Goal: Find contact information: Find contact information

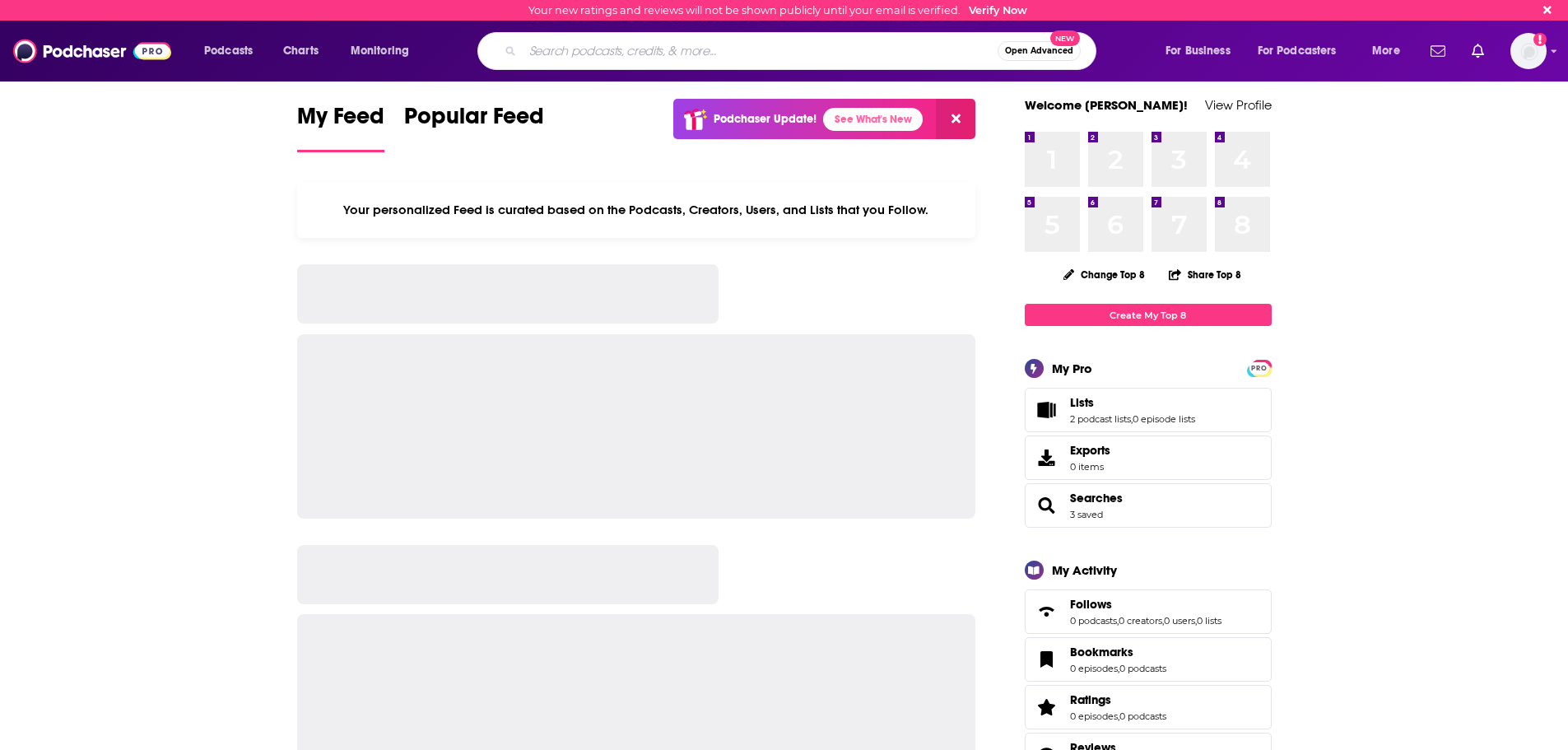
click at [611, 46] on input "Search podcasts, credits, & more..." at bounding box center [760, 51] width 475 height 26
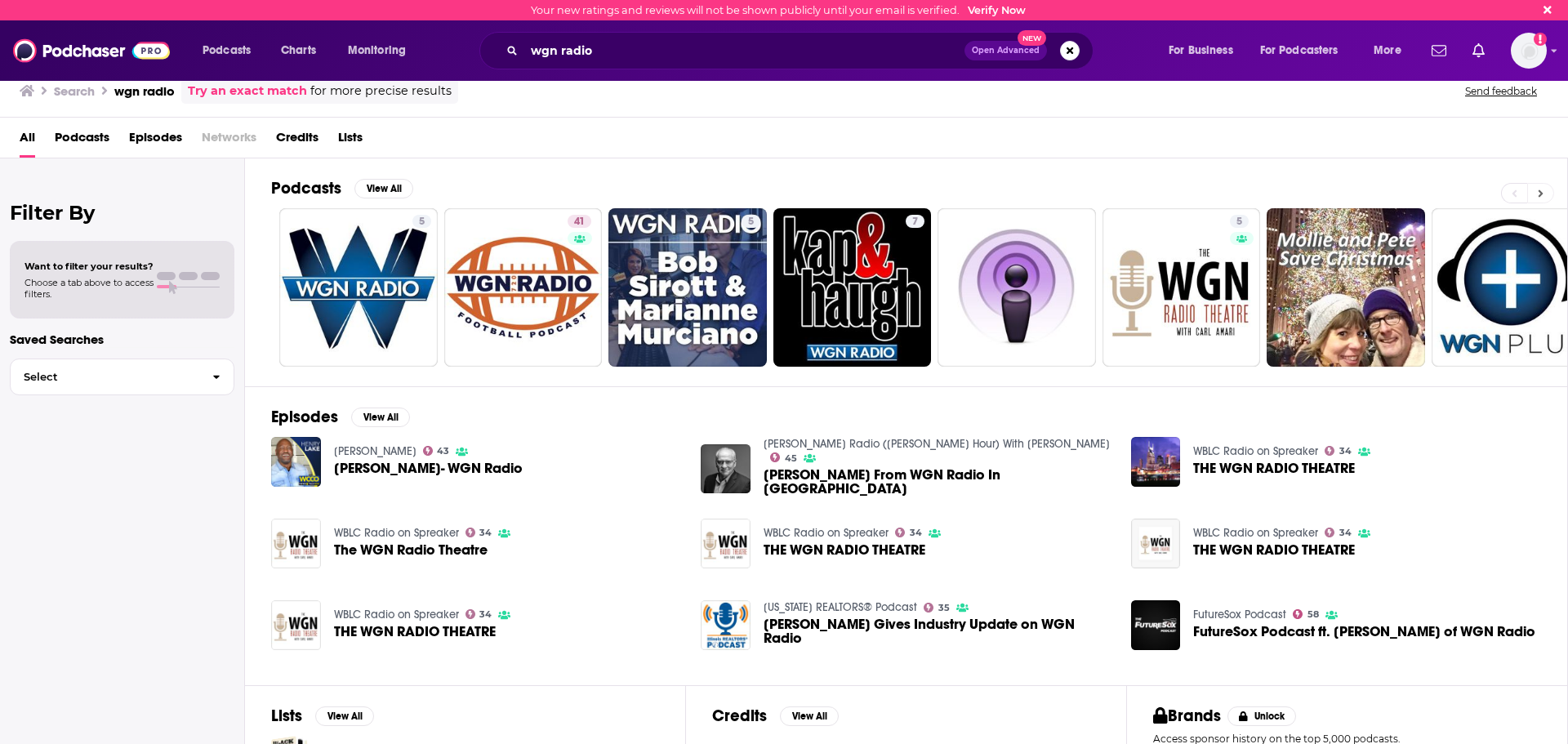
click at [1543, 189] on icon at bounding box center [1540, 193] width 6 height 11
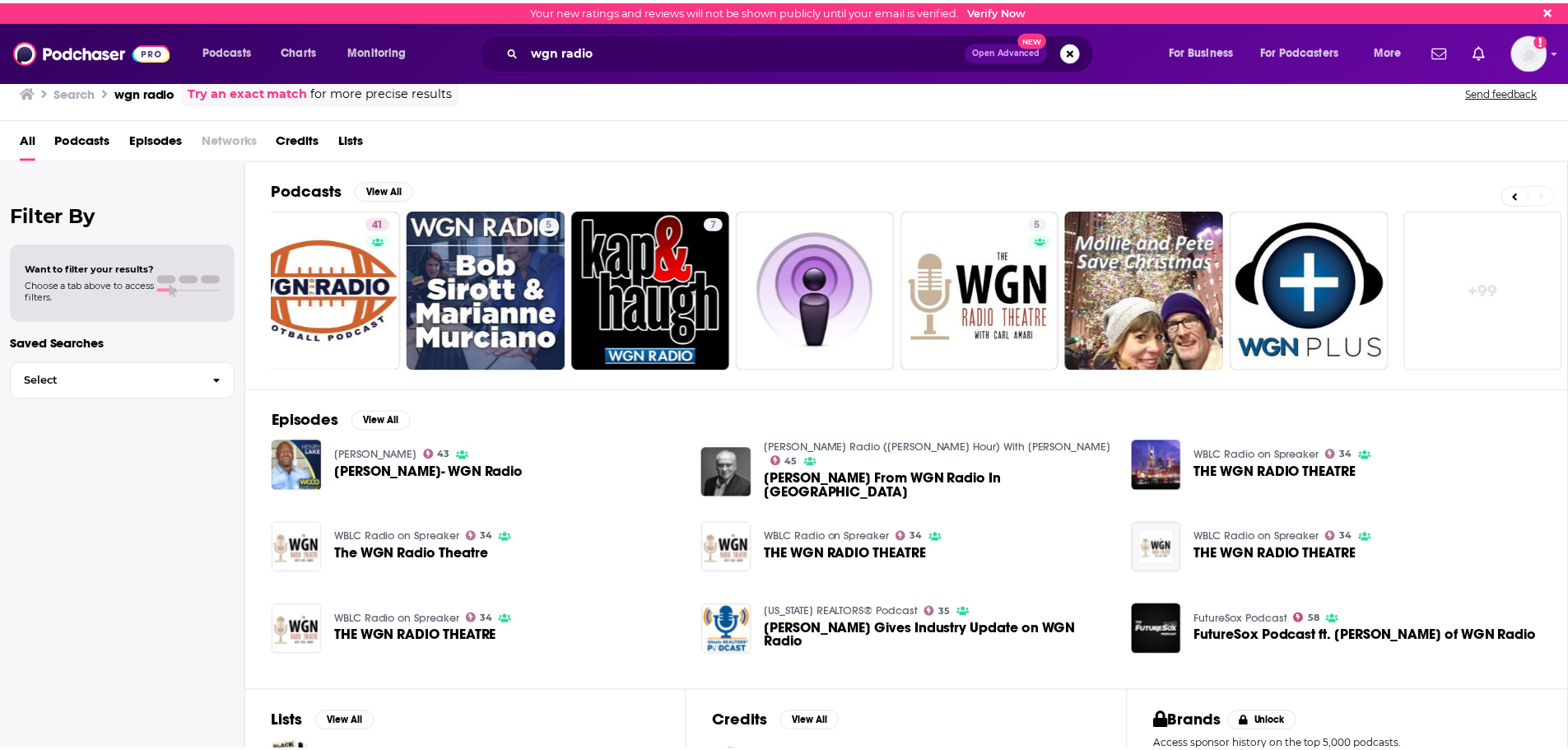
scroll to position [0, 205]
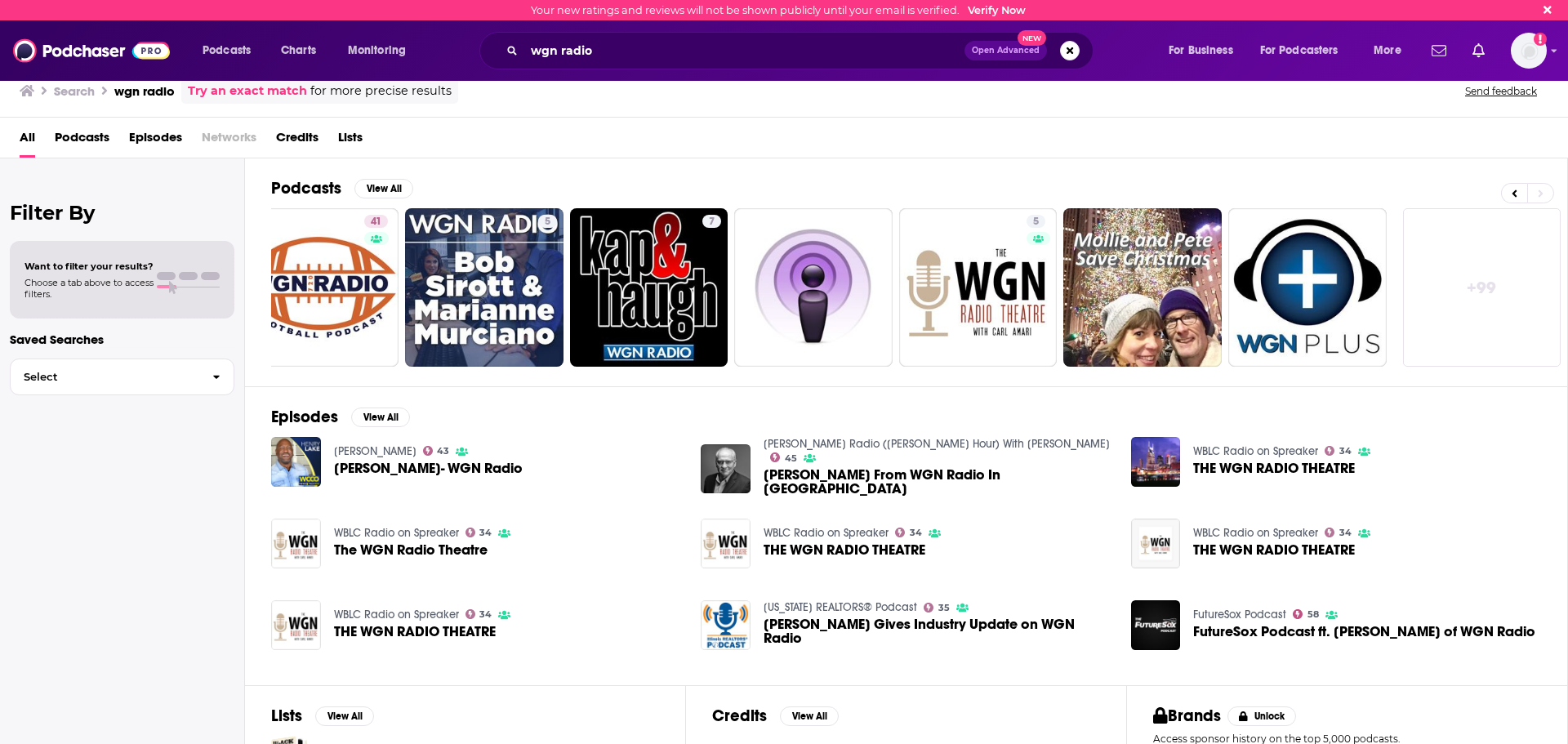
click at [1503, 247] on link "+ 99" at bounding box center [1482, 287] width 159 height 159
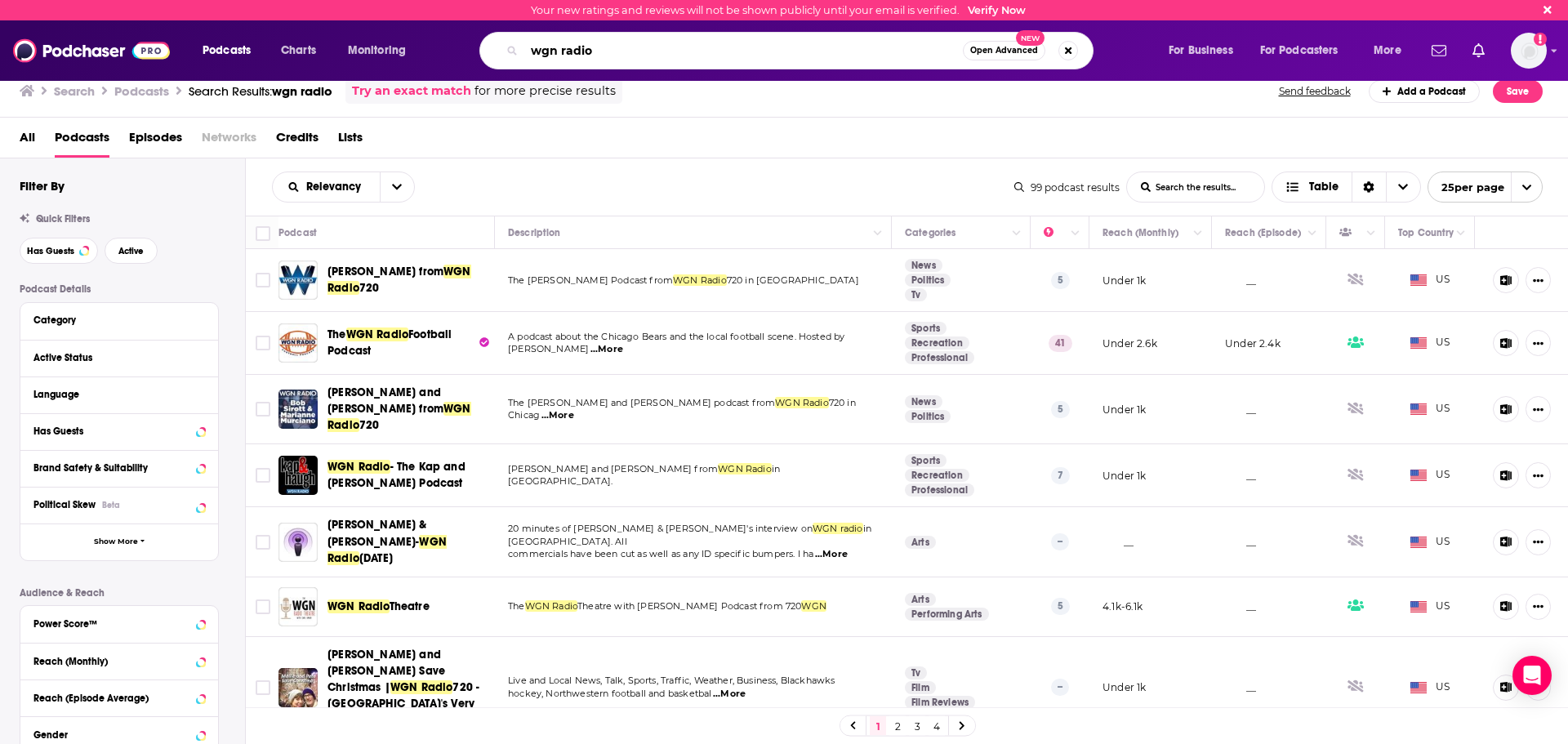
click at [654, 49] on input "wgn radio" at bounding box center [743, 50] width 439 height 26
click at [652, 49] on input "wgn radio" at bounding box center [743, 50] width 439 height 26
type input "getting to yes"
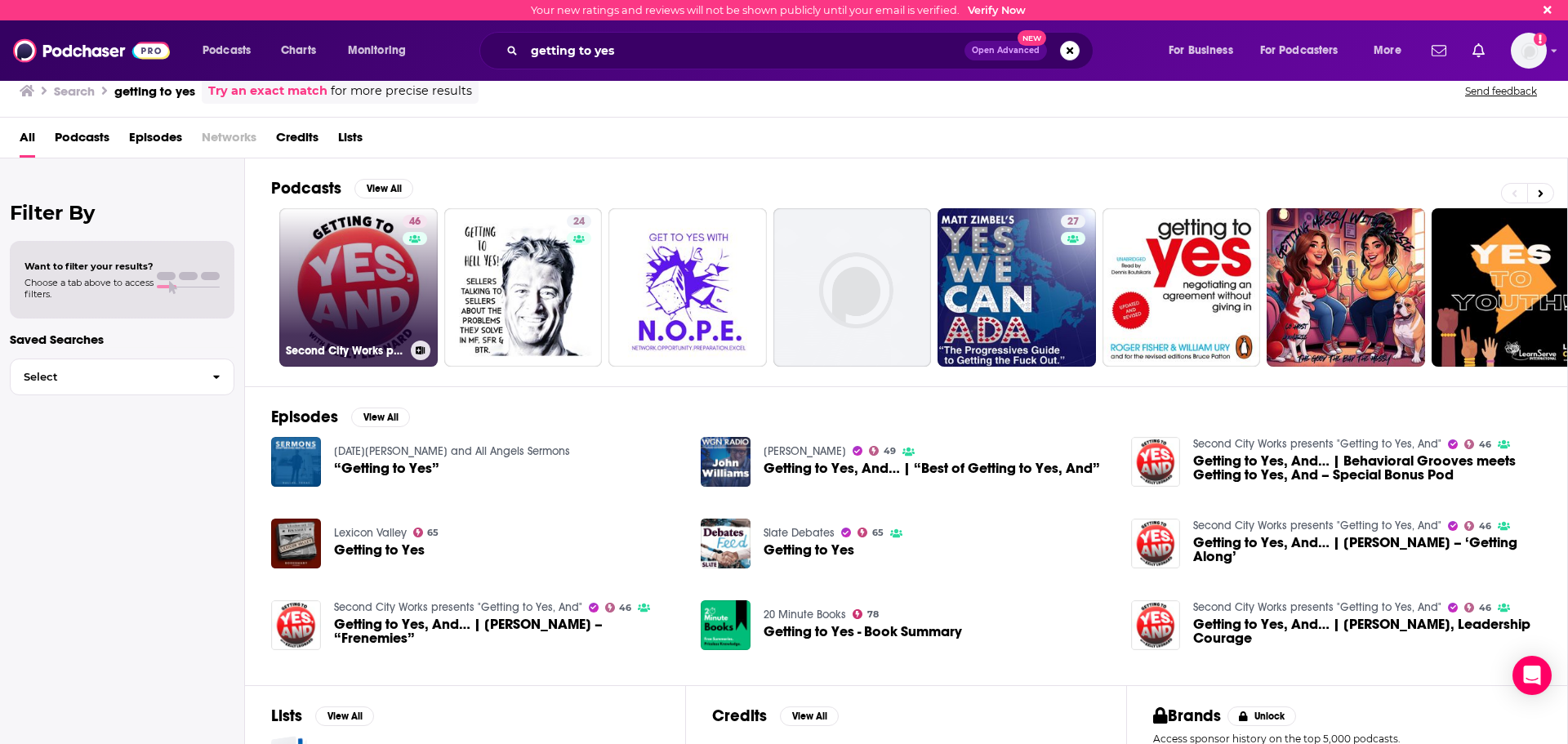
click at [398, 273] on link "46 Second City Works presents "Getting to Yes, And"" at bounding box center [358, 287] width 159 height 159
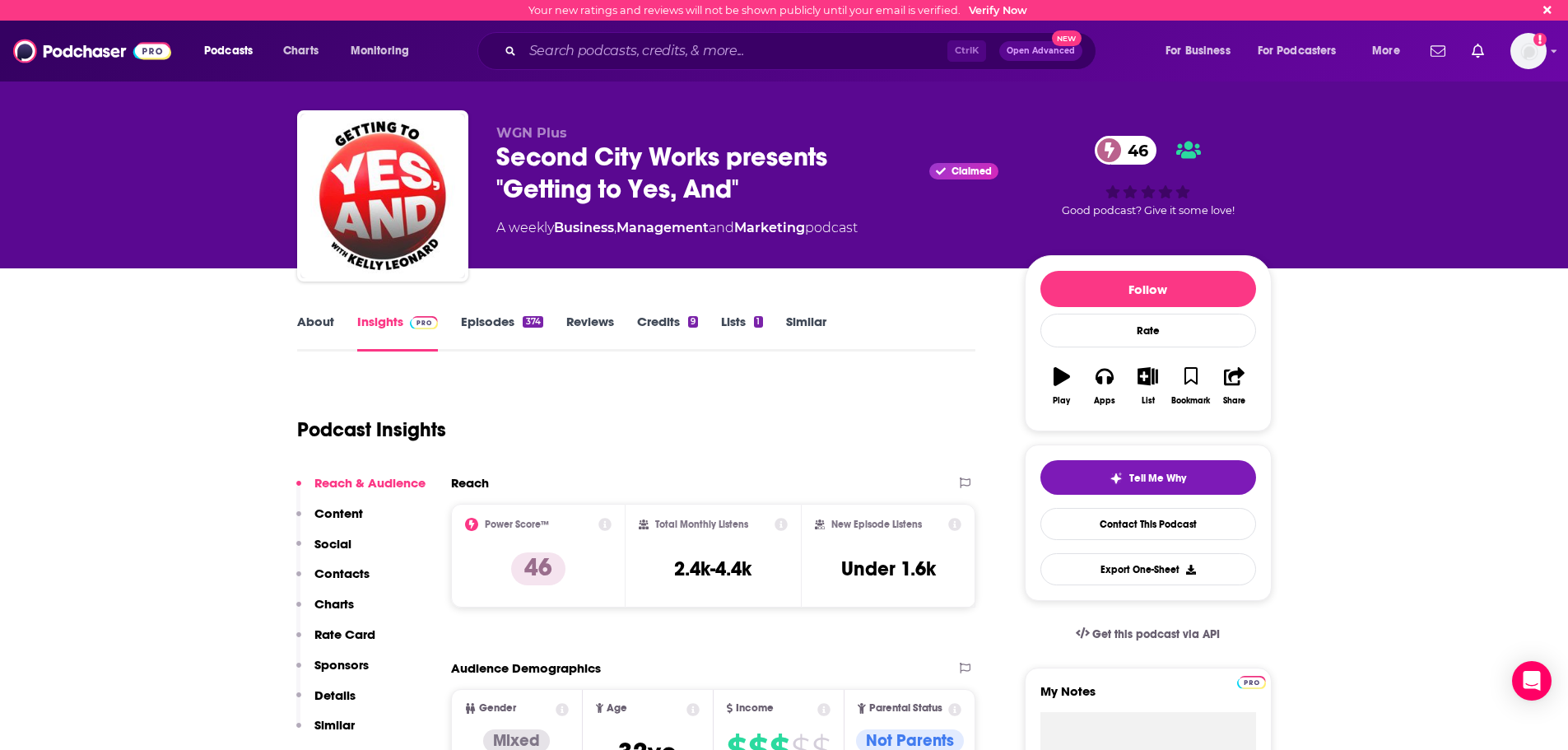
click at [358, 569] on p "Contacts" at bounding box center [342, 573] width 55 height 16
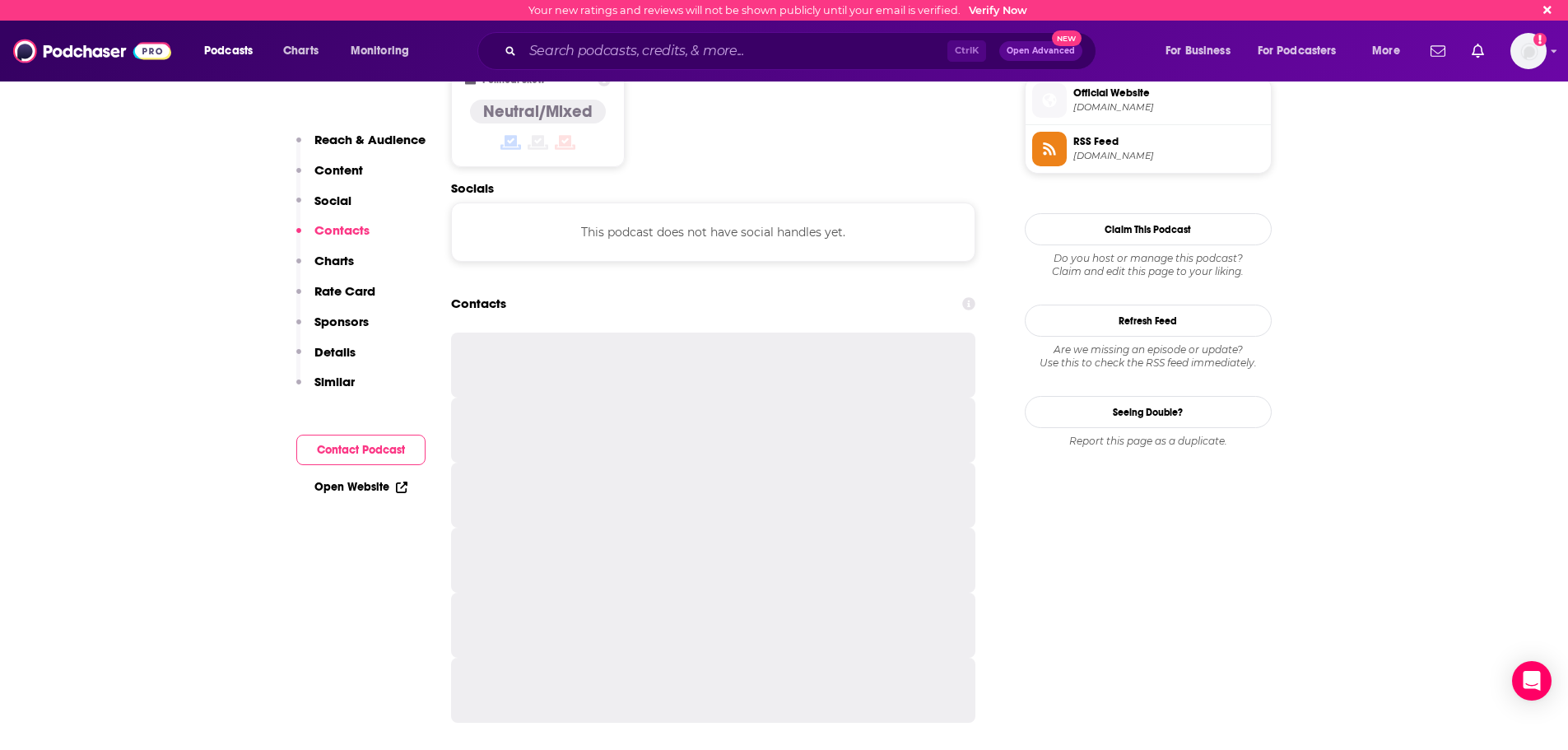
scroll to position [1323, 0]
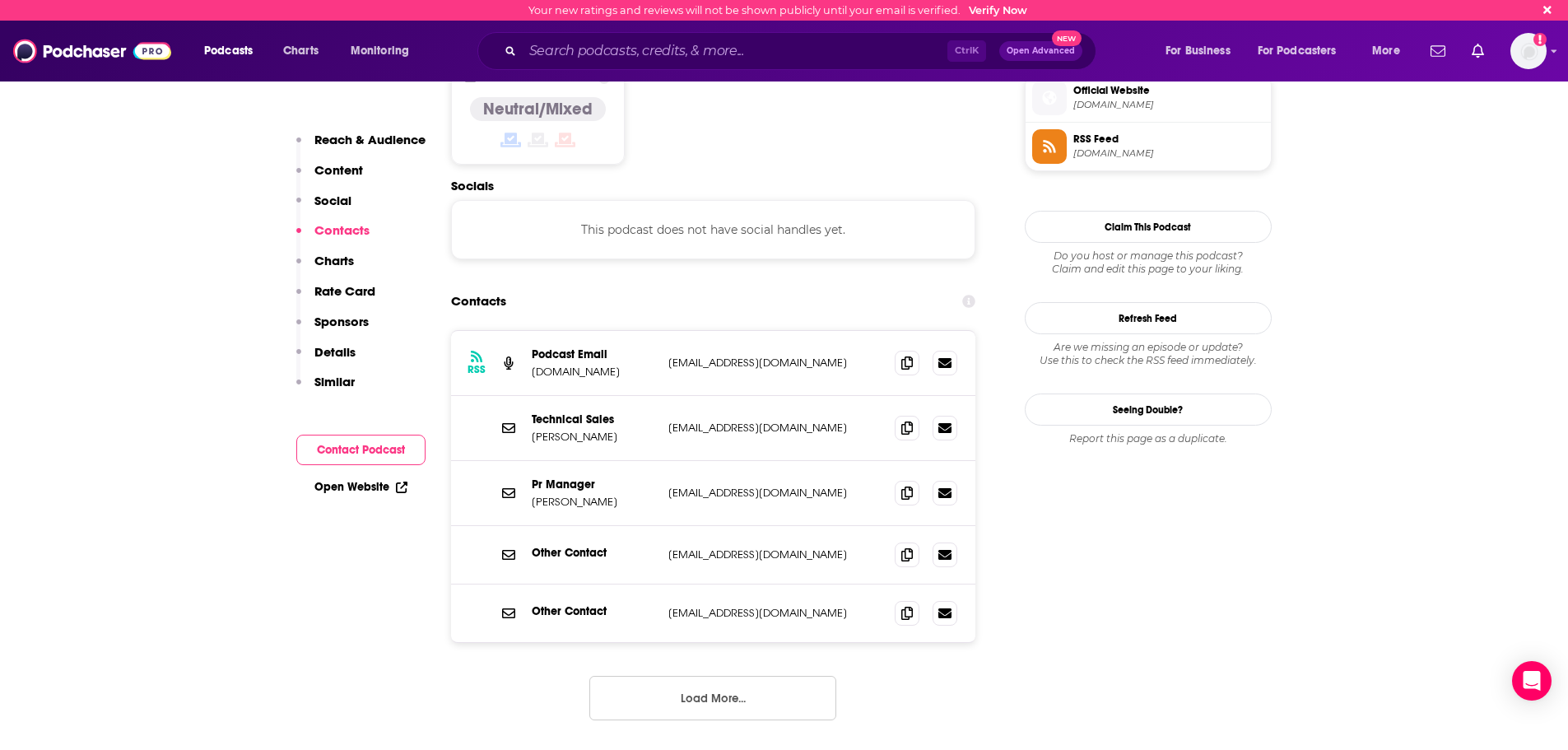
click at [794, 676] on button "Load More..." at bounding box center [712, 698] width 246 height 45
